Goal: Check status

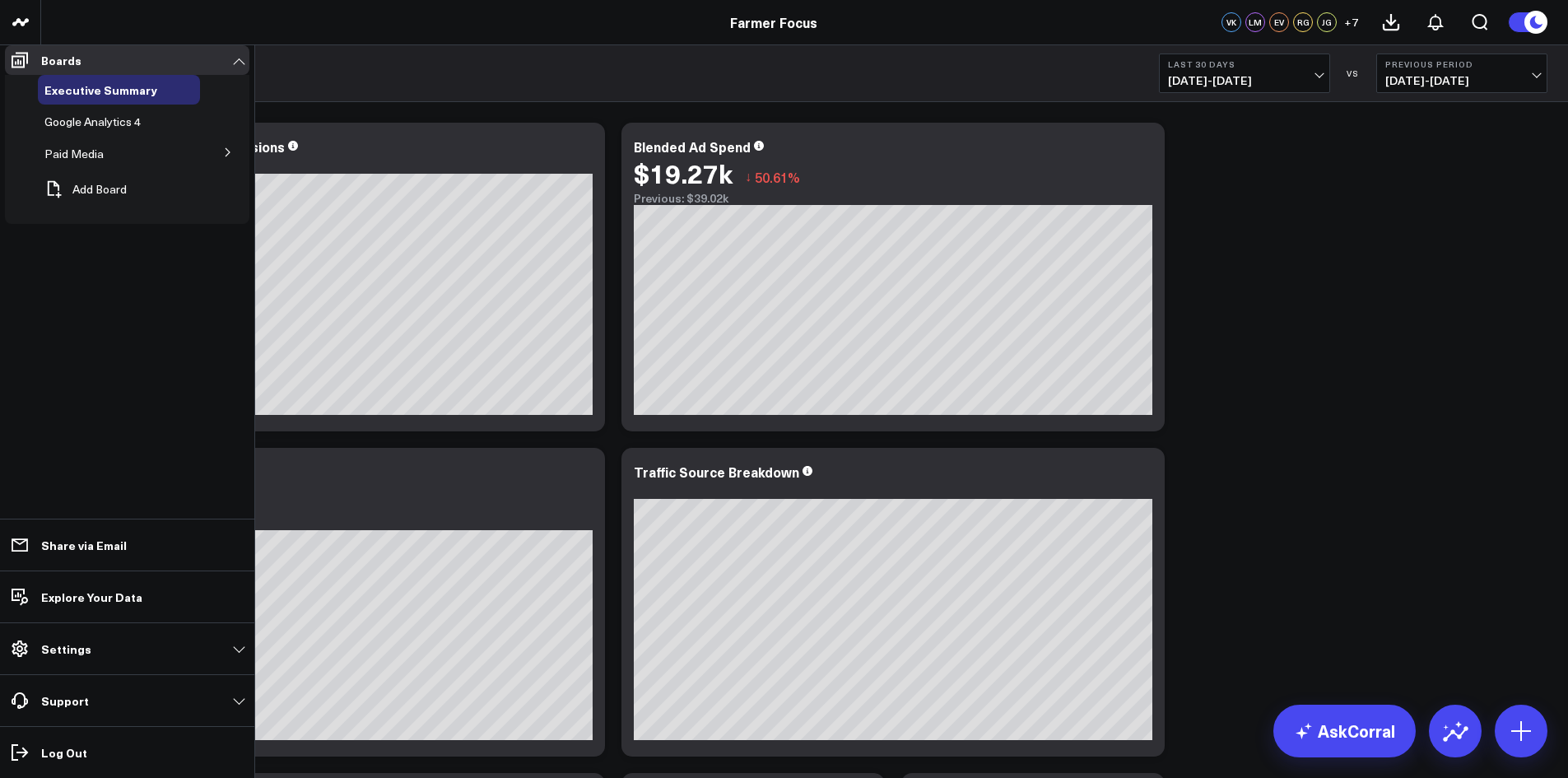
click at [82, 161] on span "Paid Media" at bounding box center [74, 153] width 59 height 16
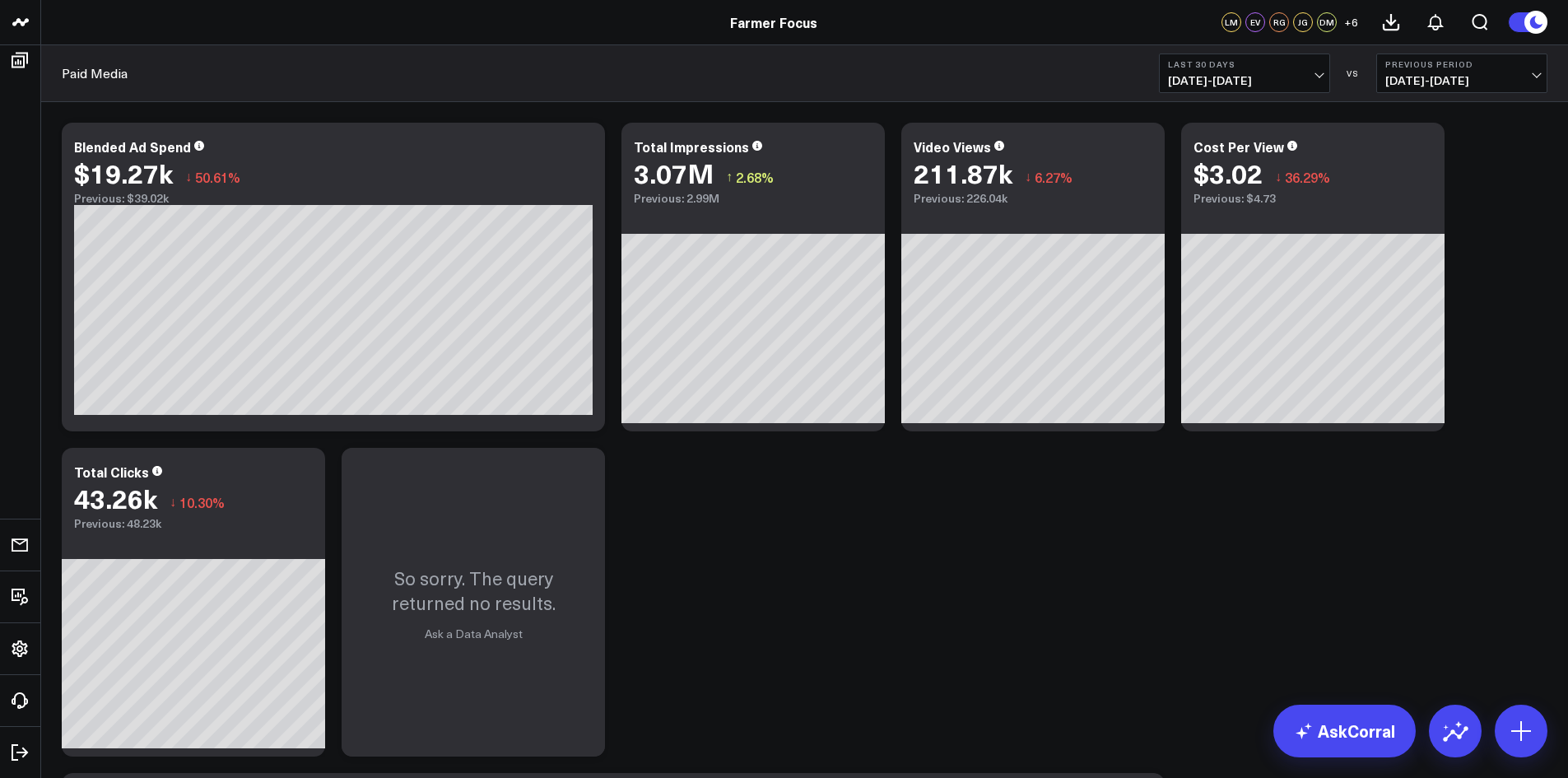
click at [1306, 75] on span "07/22/25 - 08/20/25" at bounding box center [1244, 80] width 153 height 13
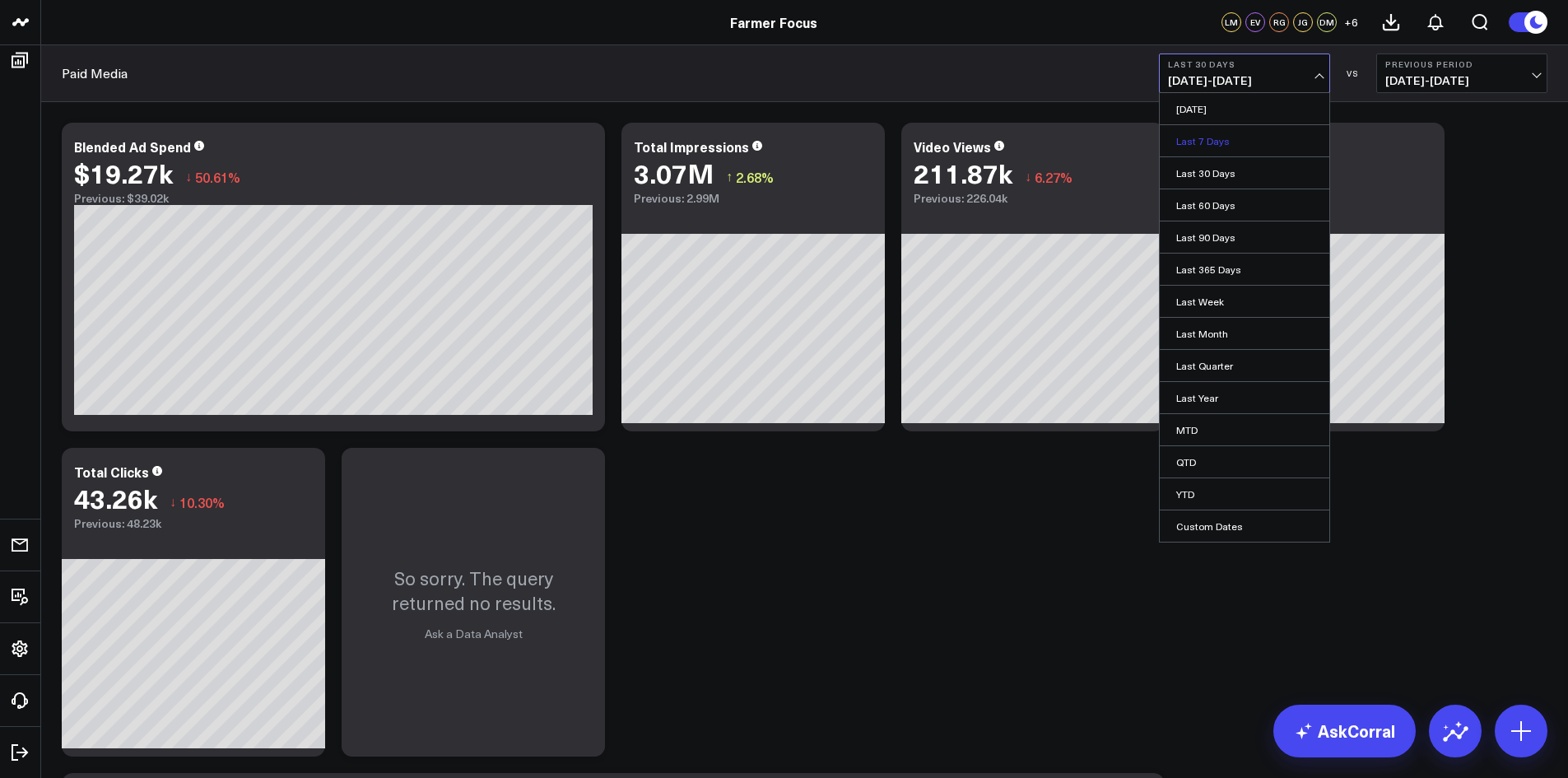
click at [1240, 149] on link "Last 7 Days" at bounding box center [1244, 140] width 170 height 31
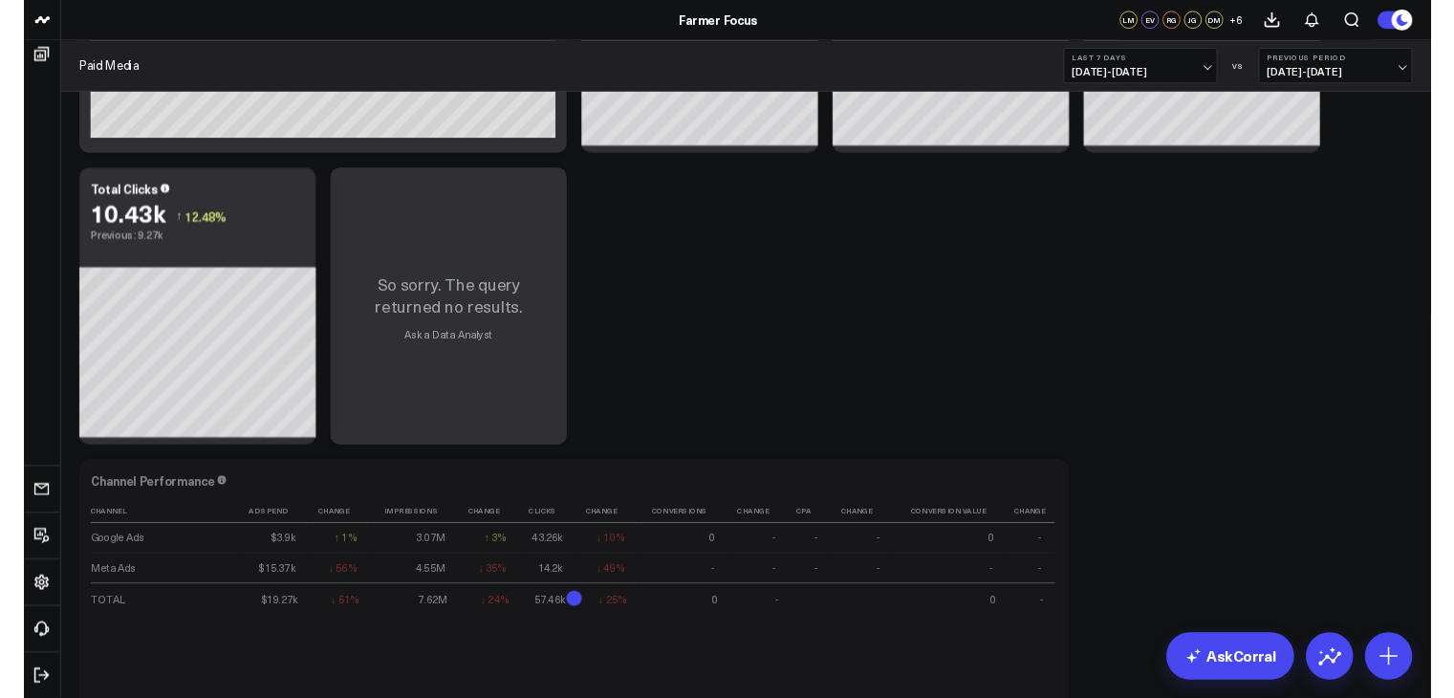
scroll to position [382, 0]
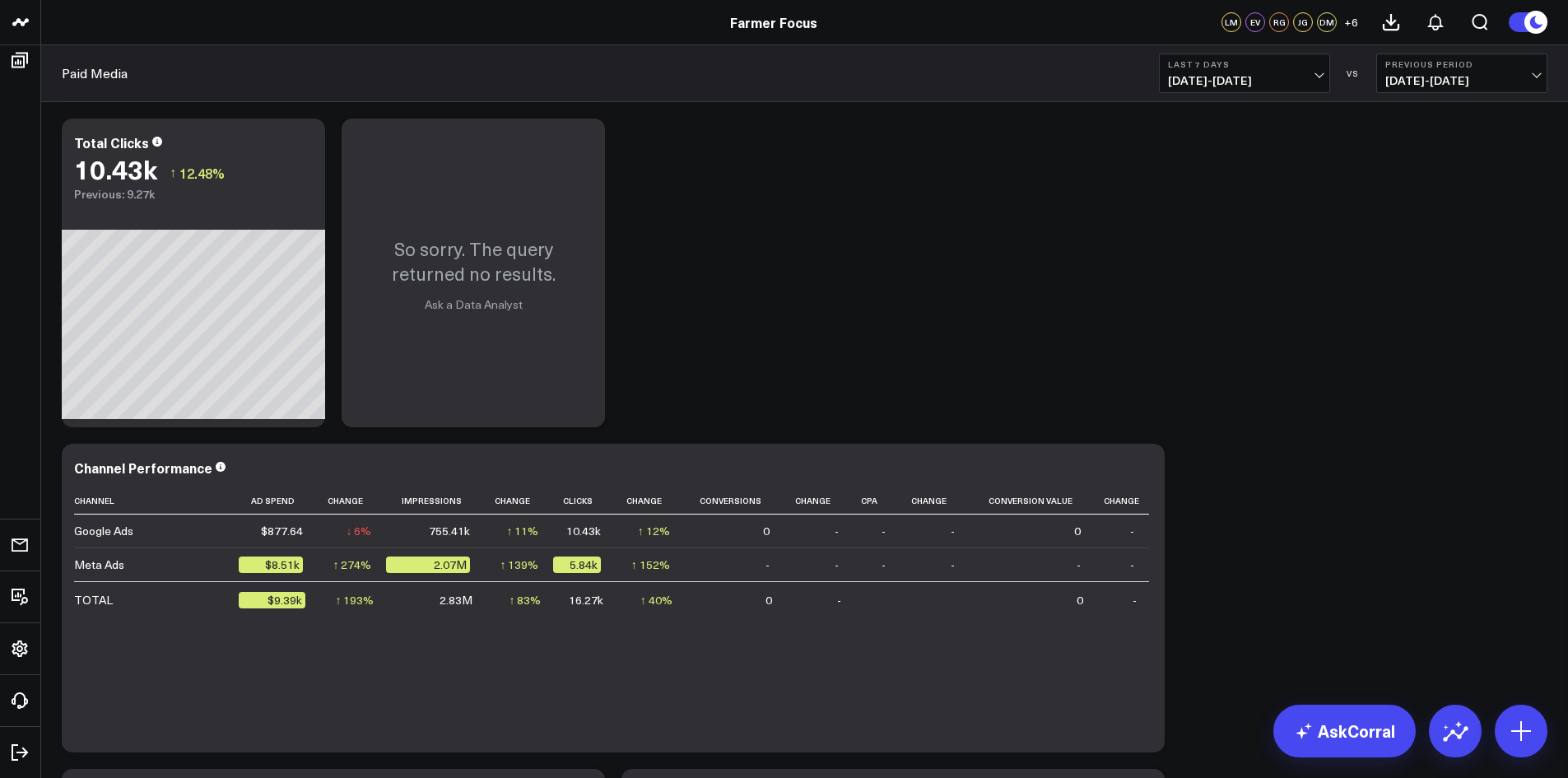
click at [1250, 67] on b "Last 7 Days" at bounding box center [1244, 64] width 153 height 9
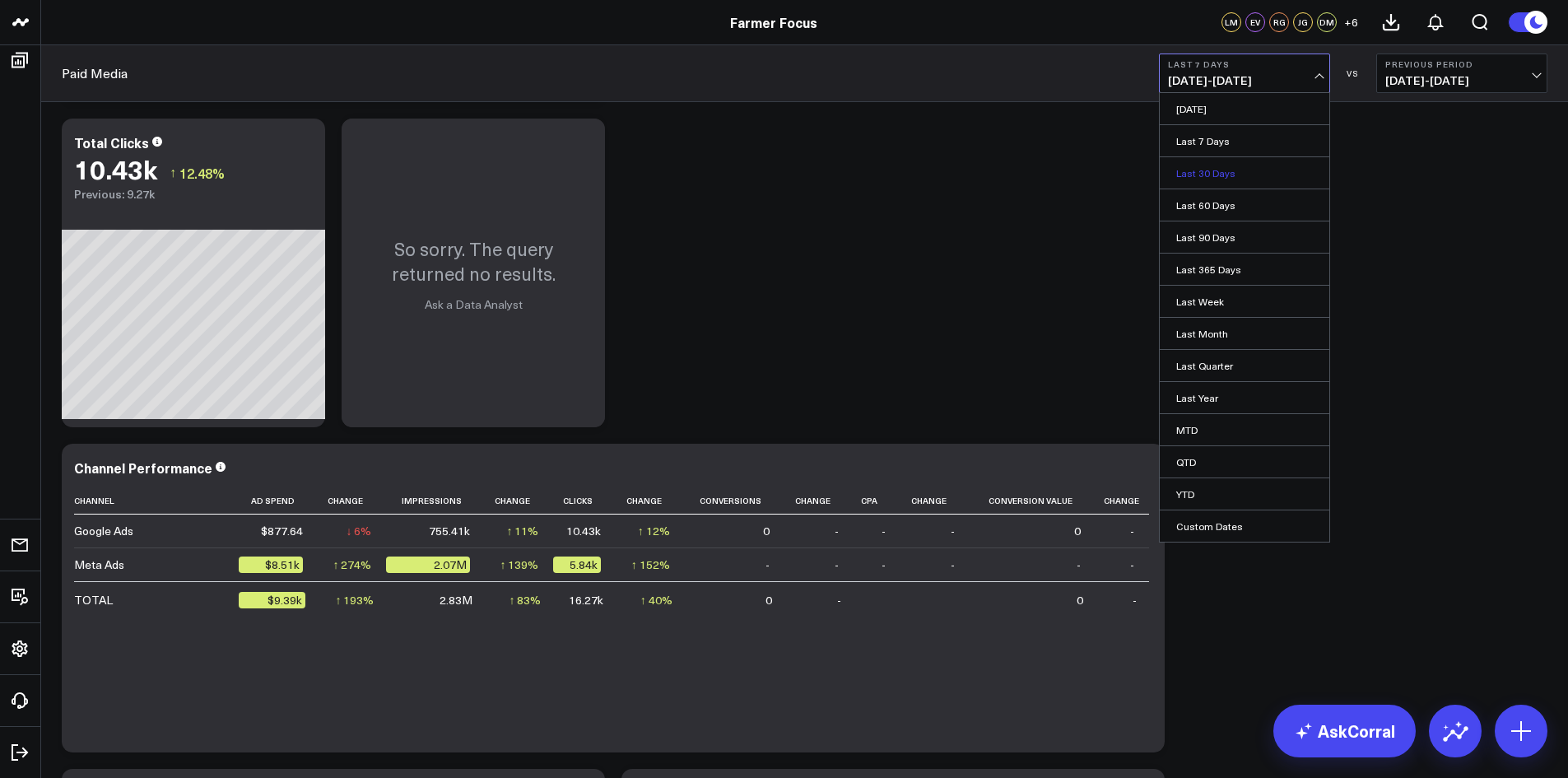
click at [1217, 170] on link "Last 30 Days" at bounding box center [1244, 173] width 170 height 31
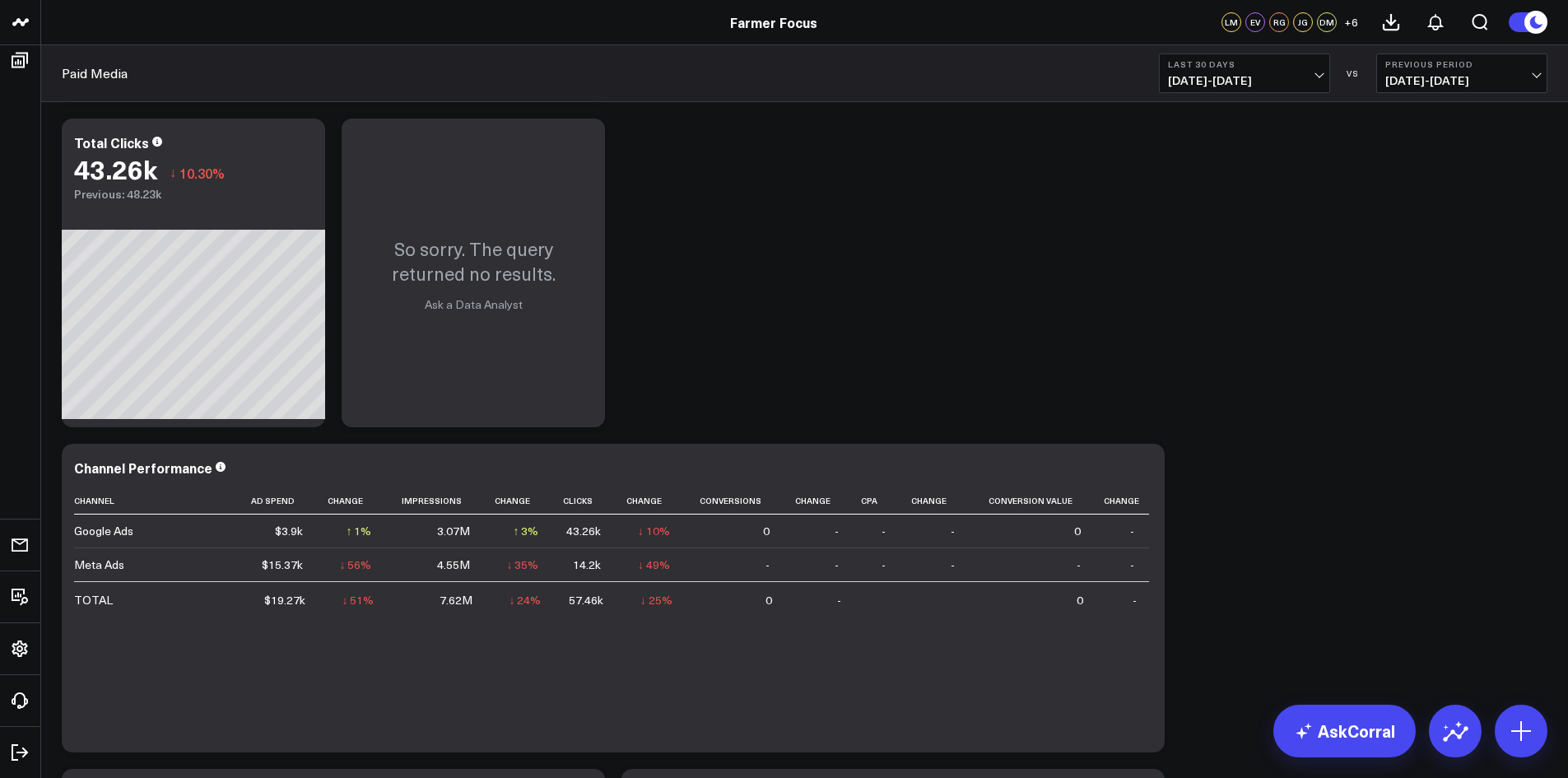
click at [1185, 74] on span "07/22/25 - 08/20/25" at bounding box center [1244, 80] width 153 height 13
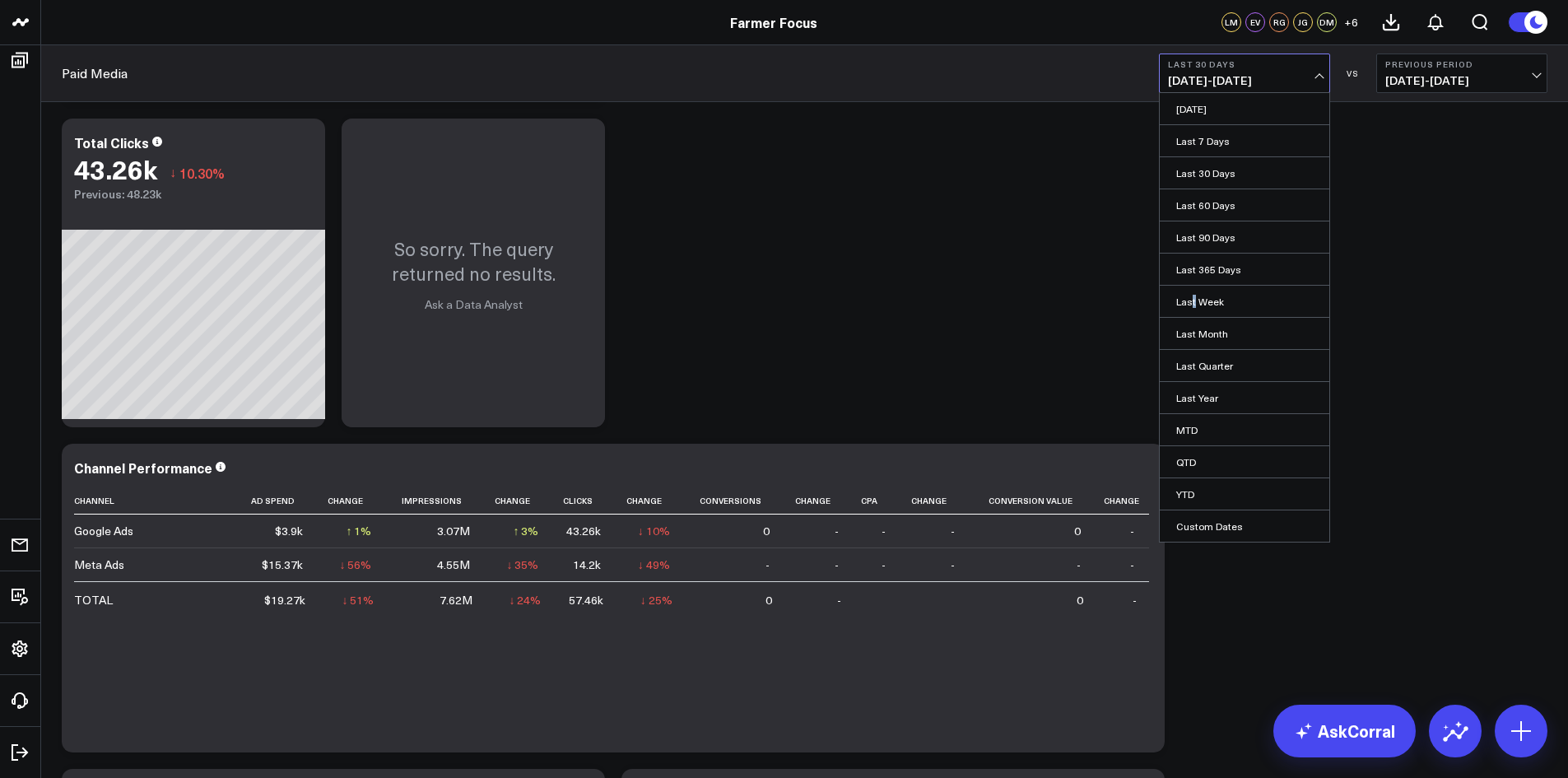
click at [1196, 303] on link "Last Week" at bounding box center [1244, 302] width 170 height 31
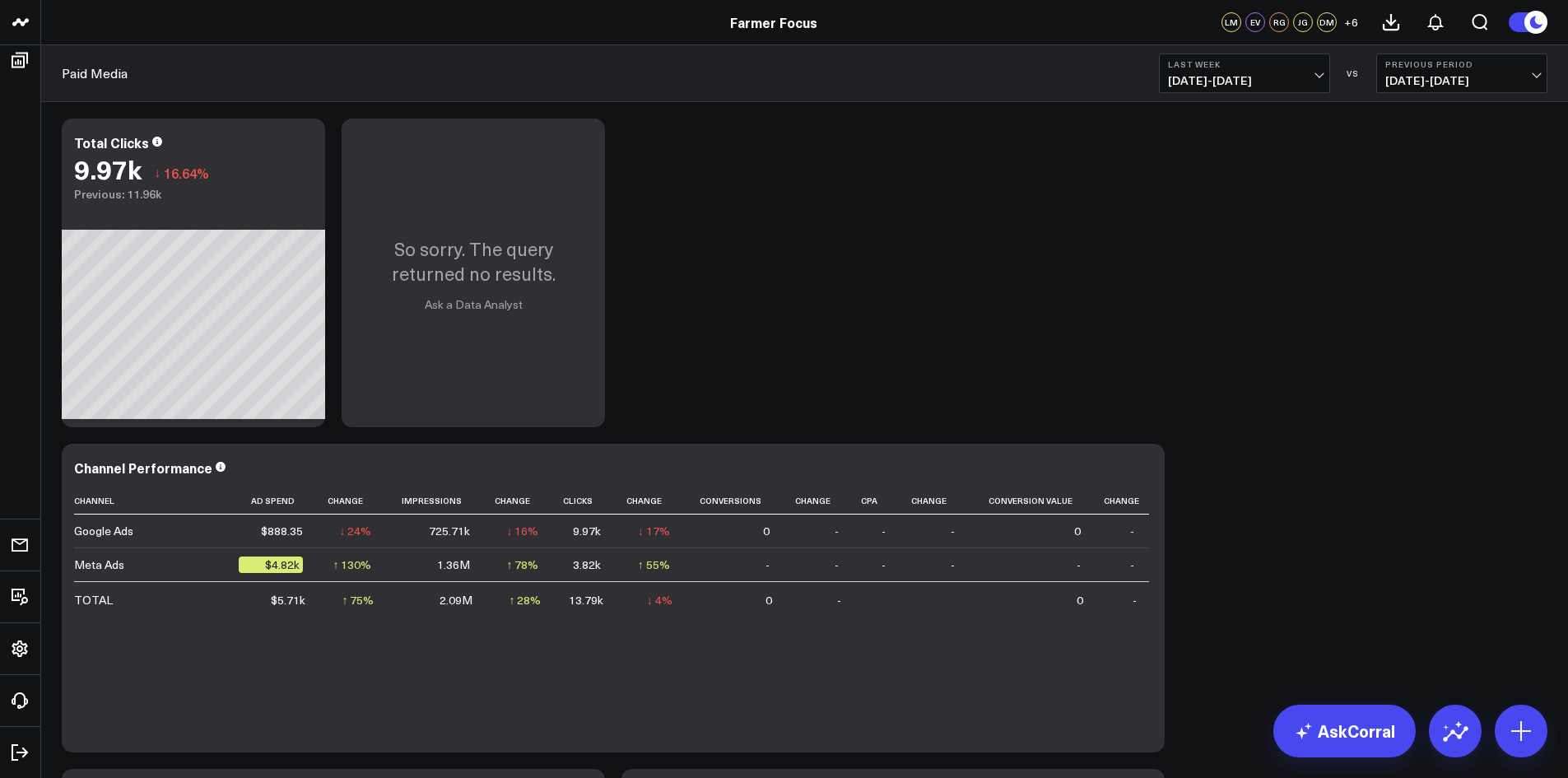
click at [1304, 68] on b "Last Week" at bounding box center [1244, 64] width 153 height 9
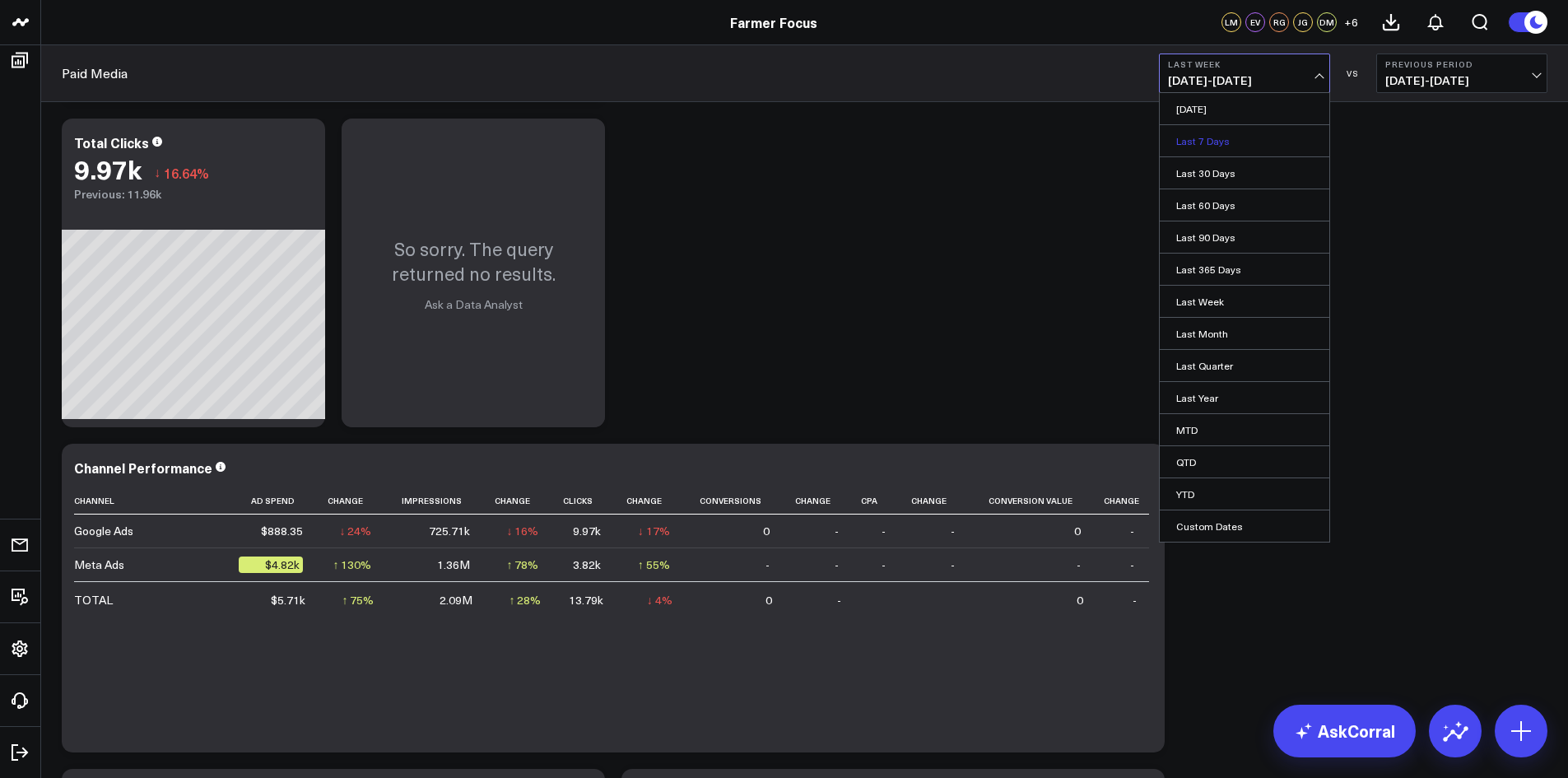
click at [1227, 143] on link "Last 7 Days" at bounding box center [1244, 140] width 170 height 31
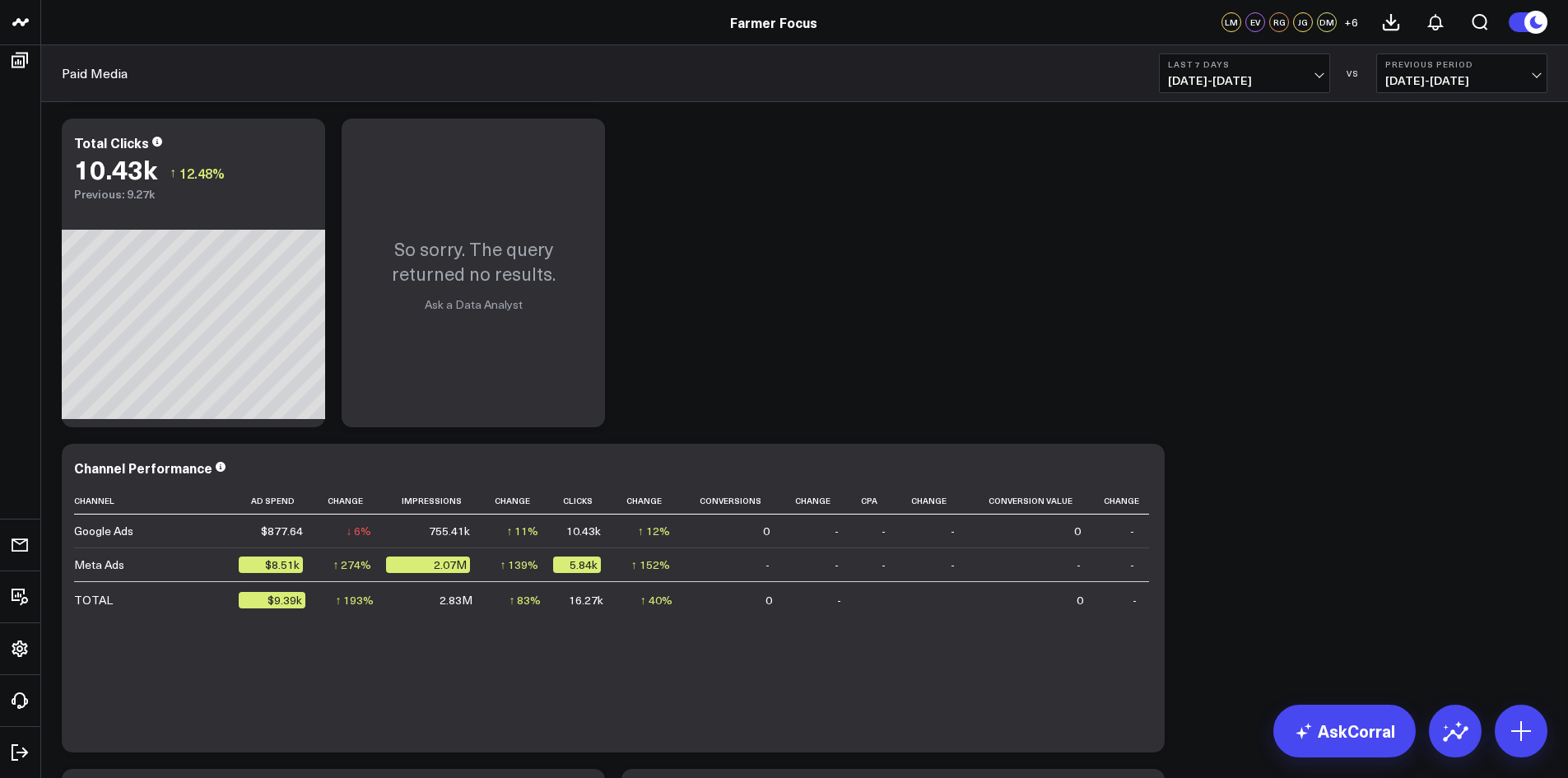
click at [1270, 74] on span "08/14/25 - 08/20/25" at bounding box center [1244, 80] width 153 height 13
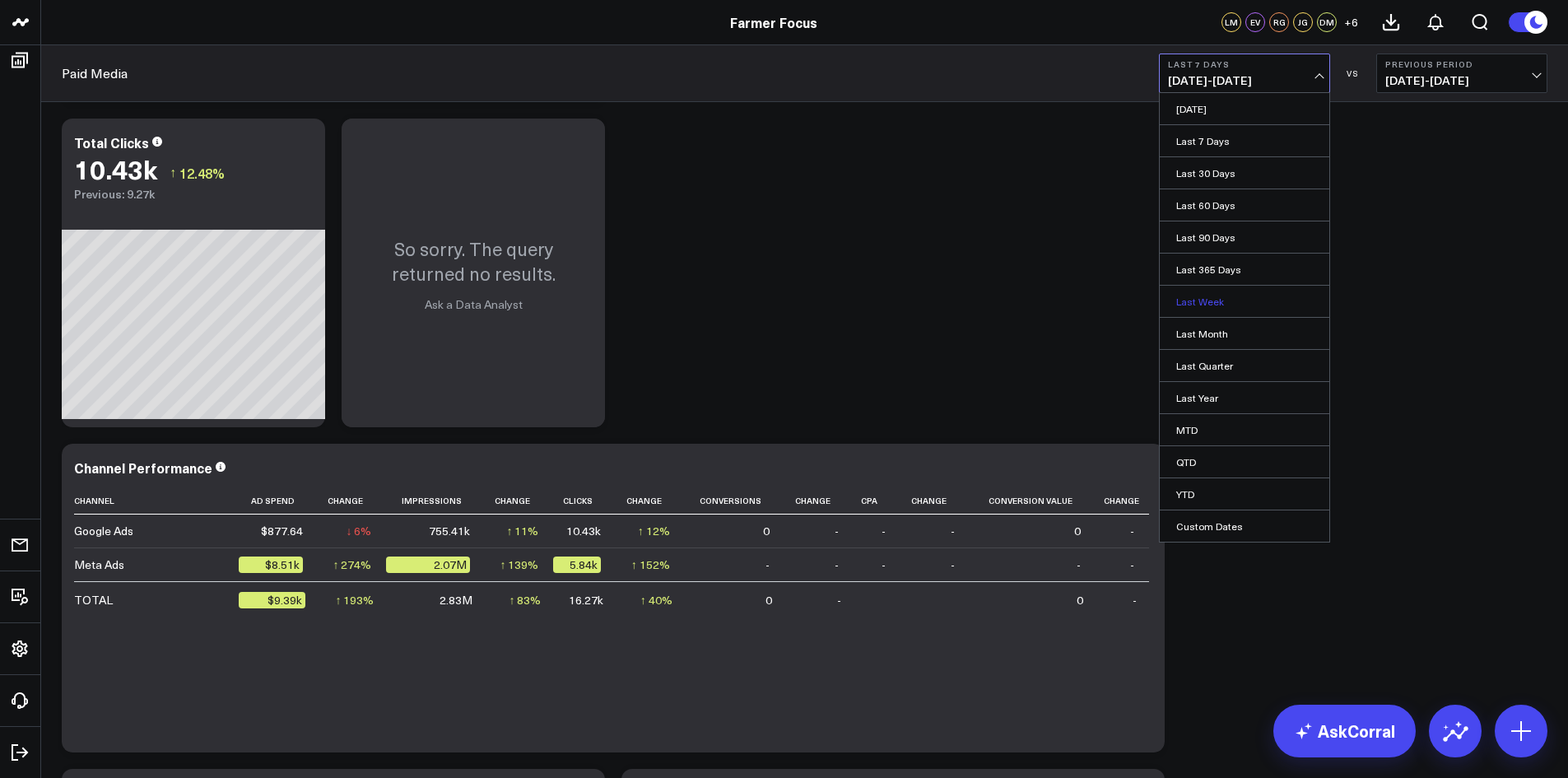
click at [1216, 305] on link "Last Week" at bounding box center [1244, 302] width 170 height 31
